Goal: Navigation & Orientation: Find specific page/section

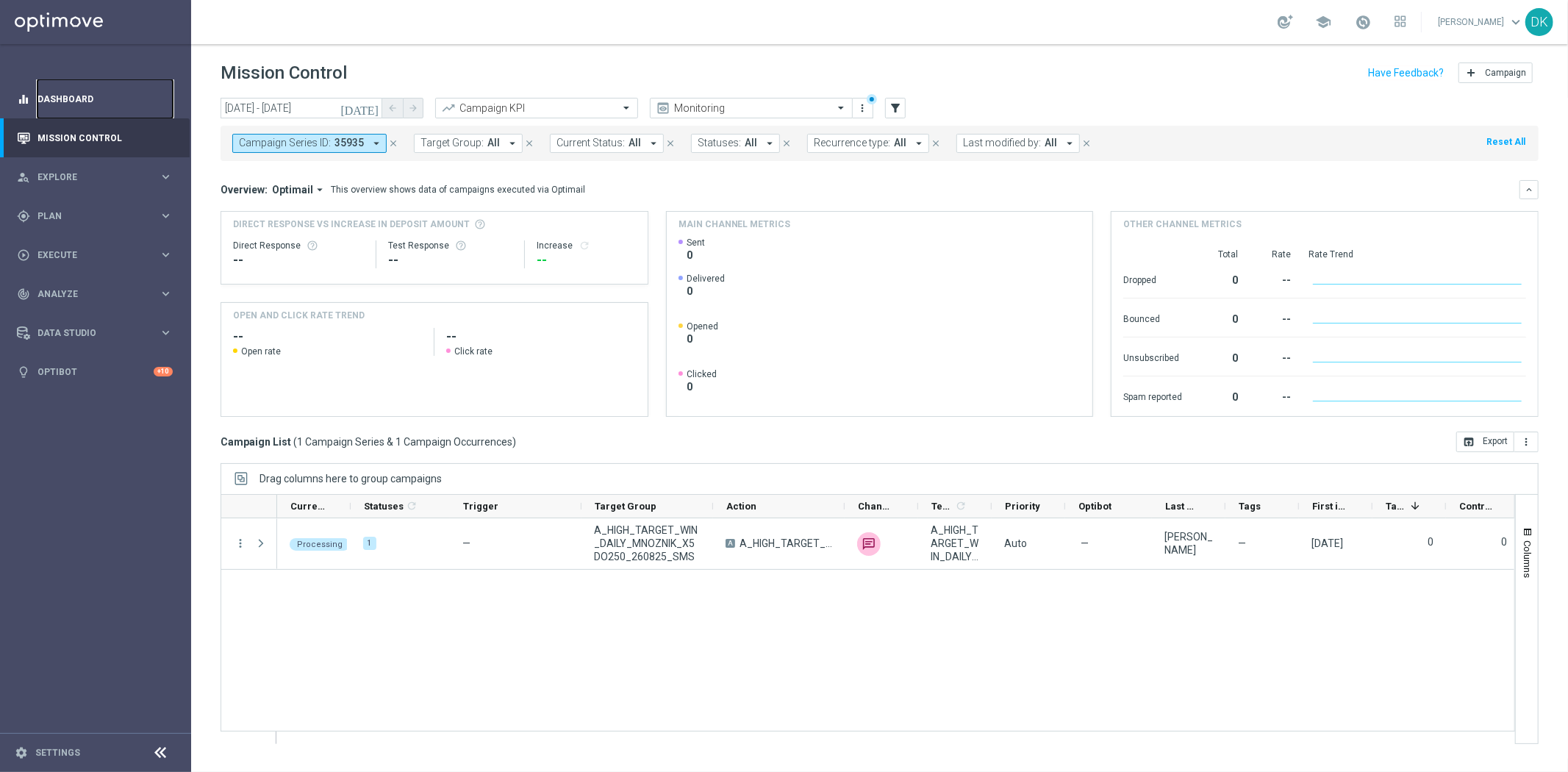
click at [90, 106] on link "Dashboard" at bounding box center [105, 99] width 135 height 39
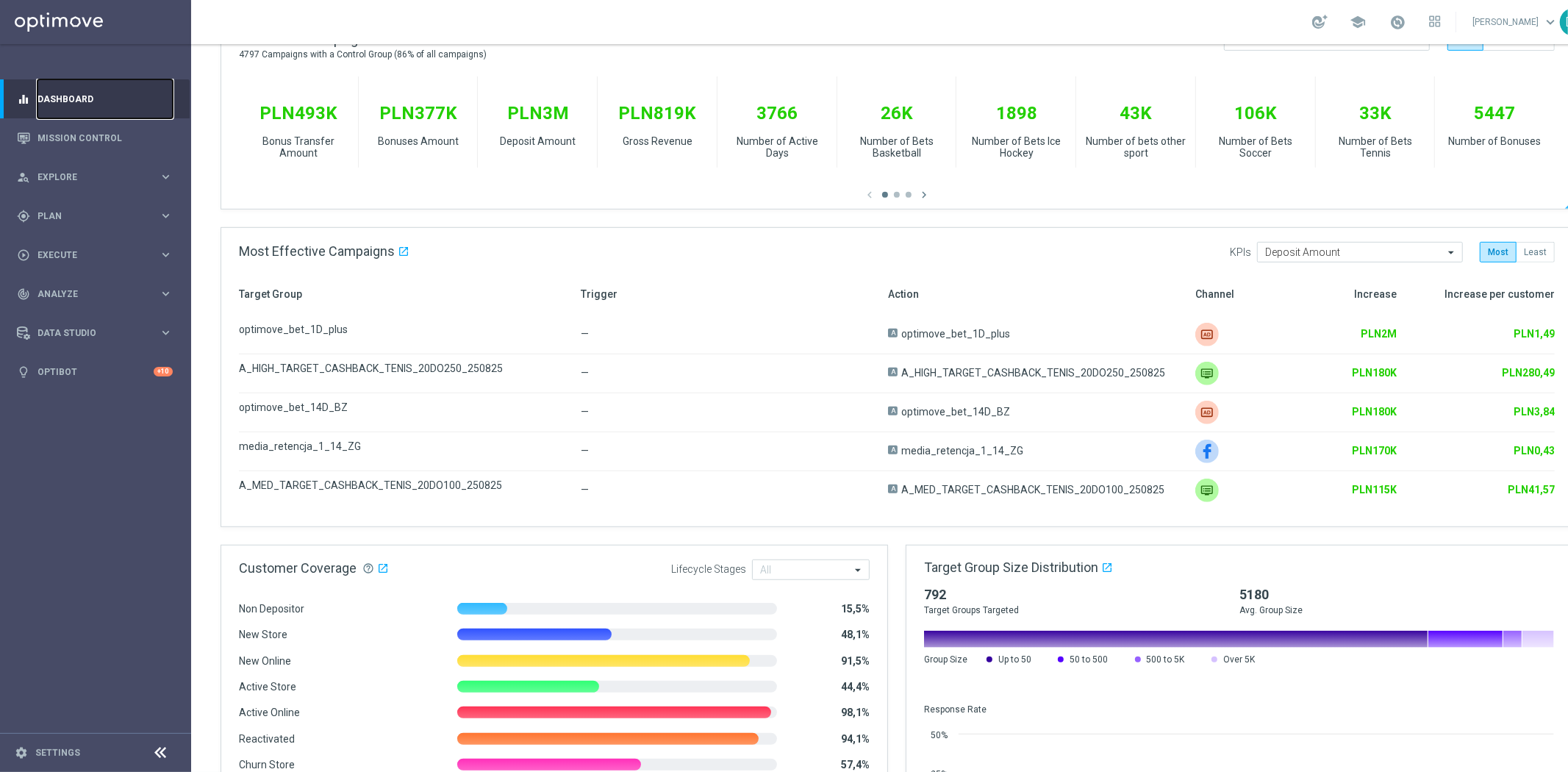
scroll to position [661, 0]
